Goal: Obtain resource: Download file/media

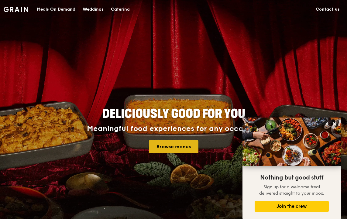
click at [180, 146] on link "Browse menus" at bounding box center [173, 146] width 49 height 13
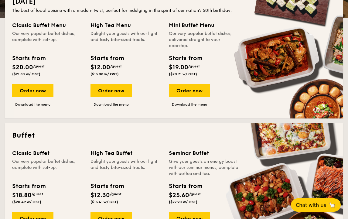
scroll to position [144, 0]
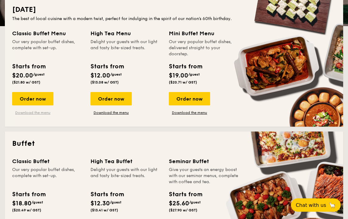
click at [37, 112] on link "Download the menu" at bounding box center [32, 112] width 41 height 5
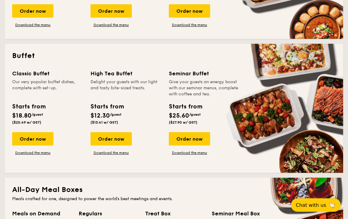
scroll to position [232, 0]
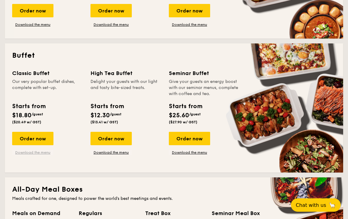
click at [21, 151] on link "Download the menu" at bounding box center [32, 152] width 41 height 5
